Goal: Task Accomplishment & Management: Use online tool/utility

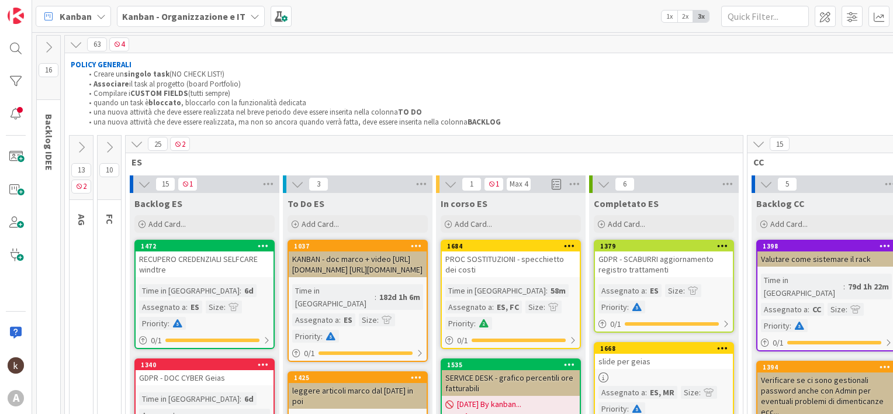
click at [250, 19] on icon at bounding box center [254, 16] width 9 height 9
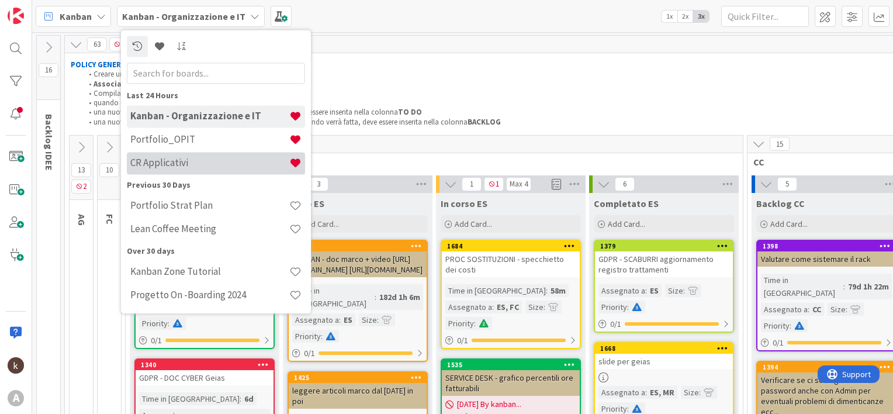
click at [165, 161] on h4 "CR Applicativi" at bounding box center [209, 163] width 159 height 12
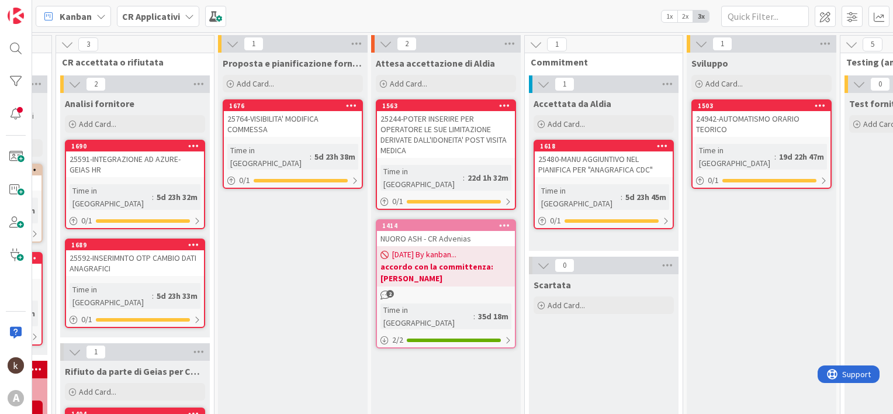
scroll to position [0, 310]
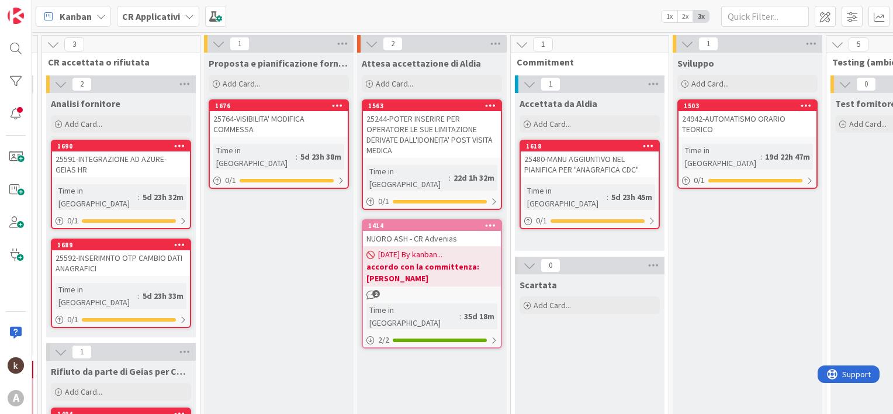
click at [395, 261] on b "accordo con la committenza: [PERSON_NAME]" at bounding box center [432, 272] width 131 height 23
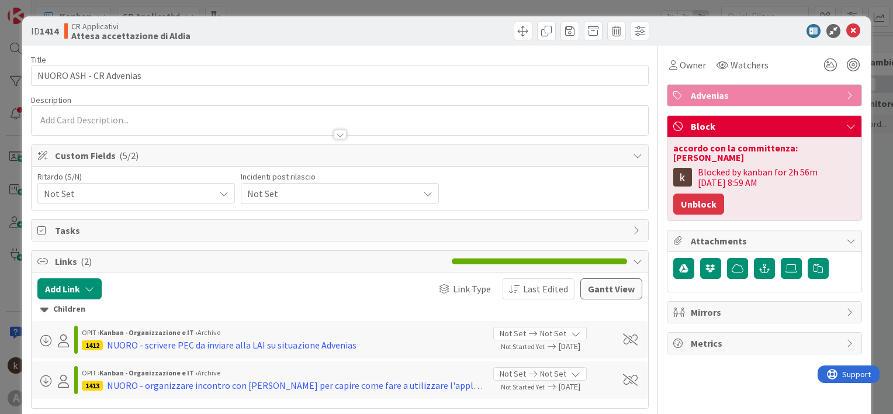
click at [697, 201] on button "Unblock" at bounding box center [699, 204] width 51 height 21
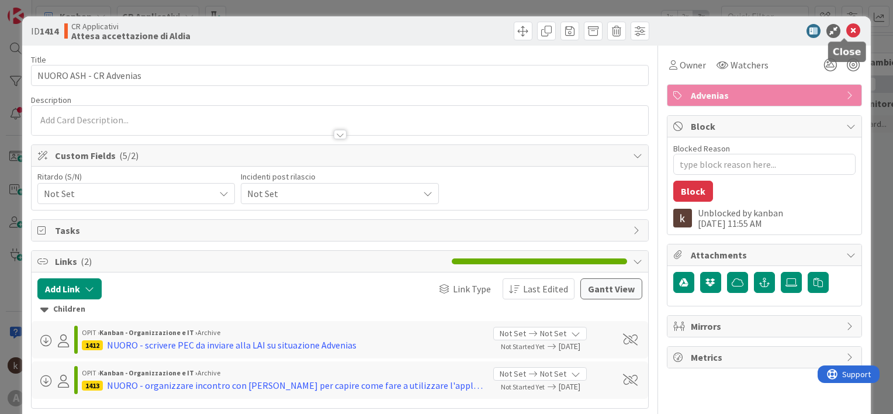
click at [848, 30] on icon at bounding box center [854, 31] width 14 height 14
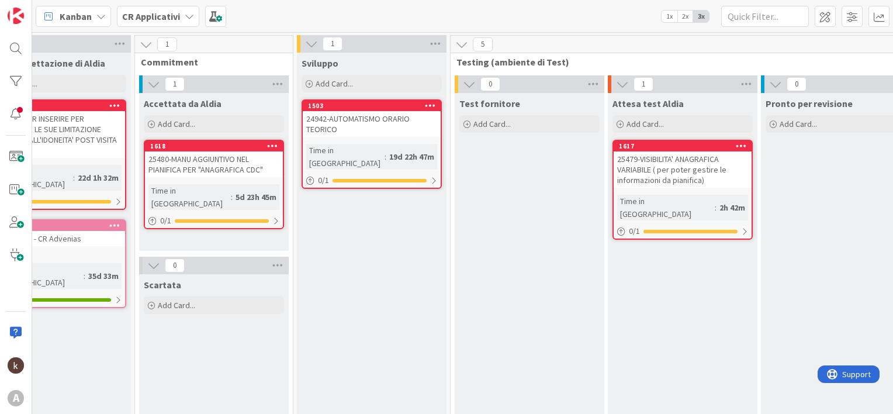
scroll to position [0, 784]
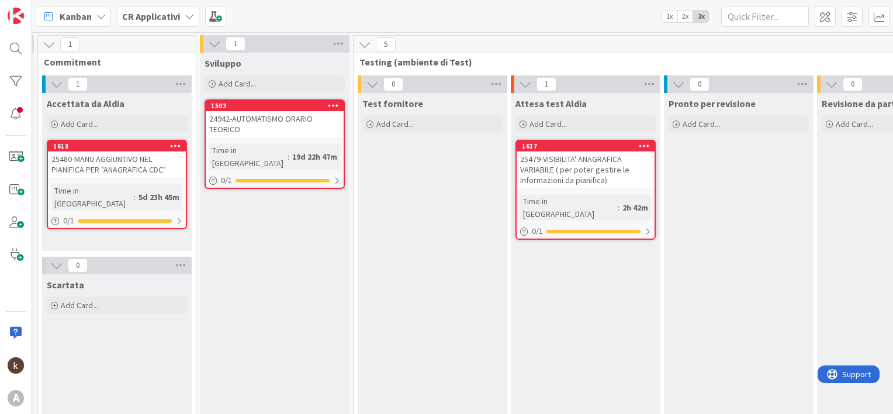
click at [596, 161] on div "25479-VISIBILITA' ANAGRAFICA VARIABILE ( per poter gestire le informazioni da p…" at bounding box center [586, 169] width 138 height 36
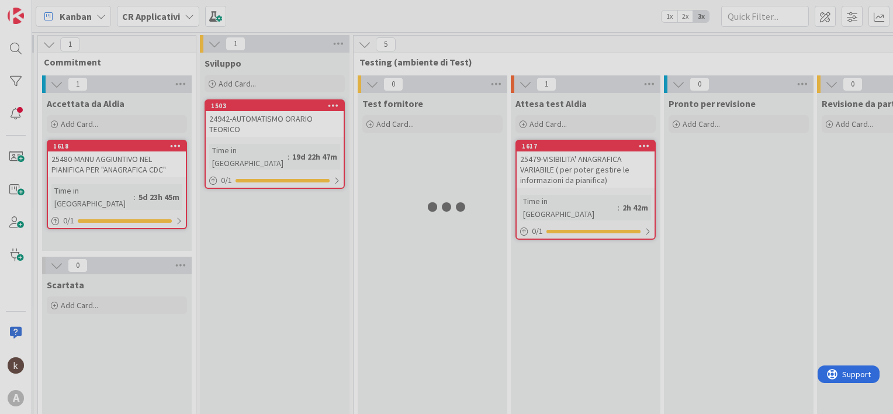
click at [596, 161] on div at bounding box center [446, 207] width 893 height 414
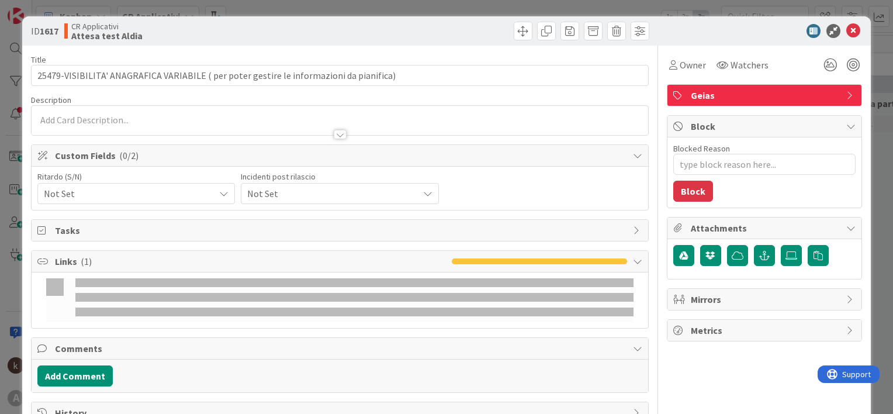
type textarea "x"
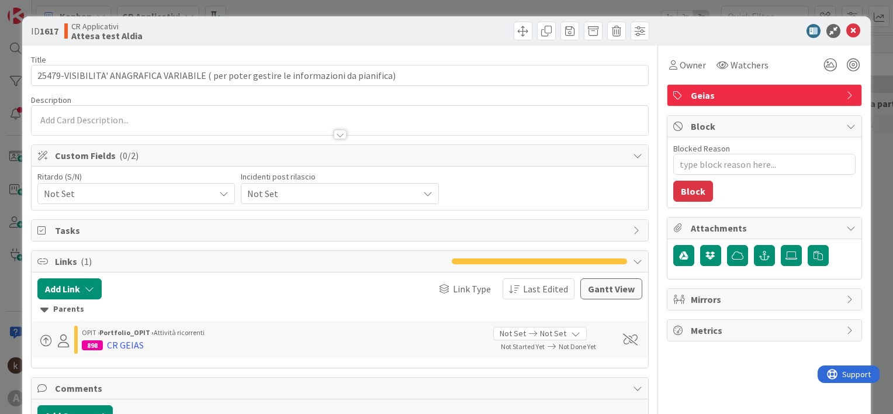
click at [322, 115] on div at bounding box center [340, 120] width 617 height 29
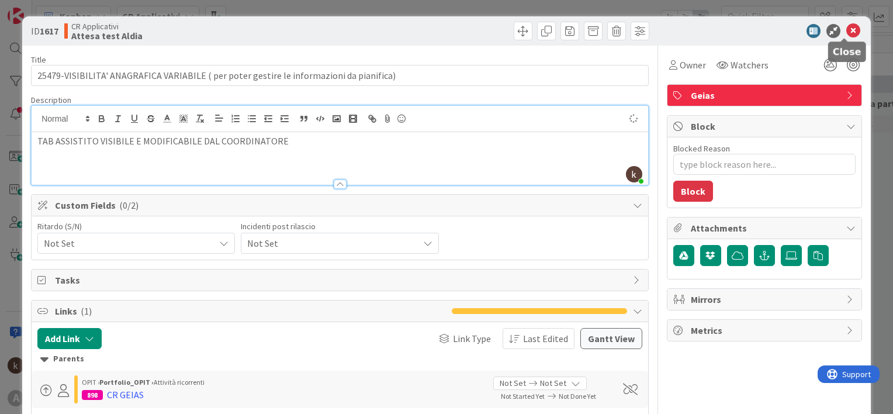
type textarea "x"
click at [844, 19] on div "ID 1617 CR Applicativi Attesa test Aldia" at bounding box center [446, 30] width 849 height 29
click at [848, 26] on icon at bounding box center [854, 31] width 14 height 14
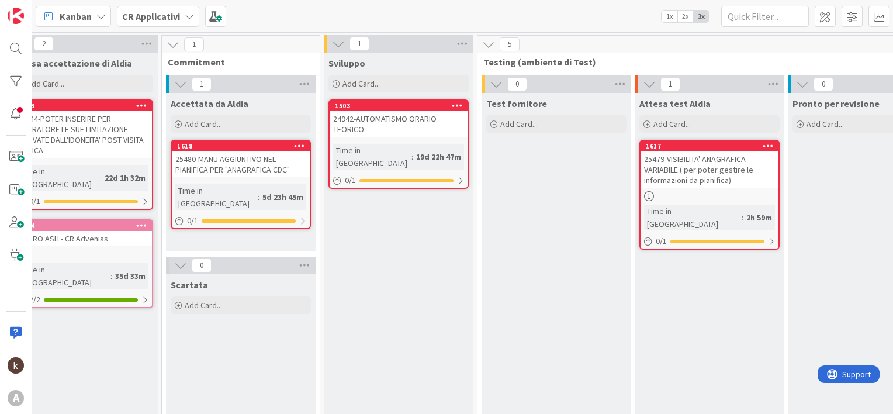
scroll to position [0, 656]
